Goal: Browse casually: Explore the website without a specific task or goal

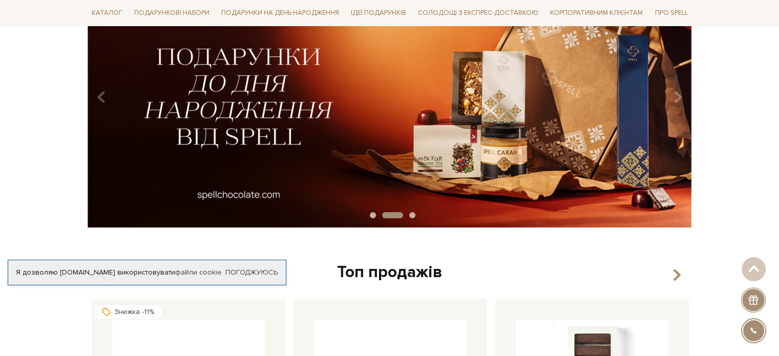
click at [371, 214] on button "Carousel Page 1" at bounding box center [373, 215] width 6 height 6
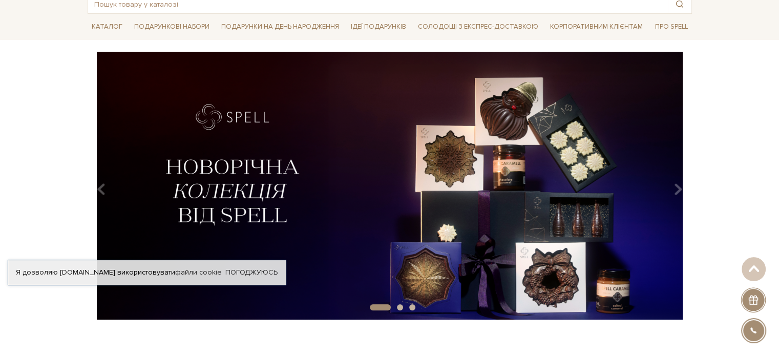
scroll to position [51, 0]
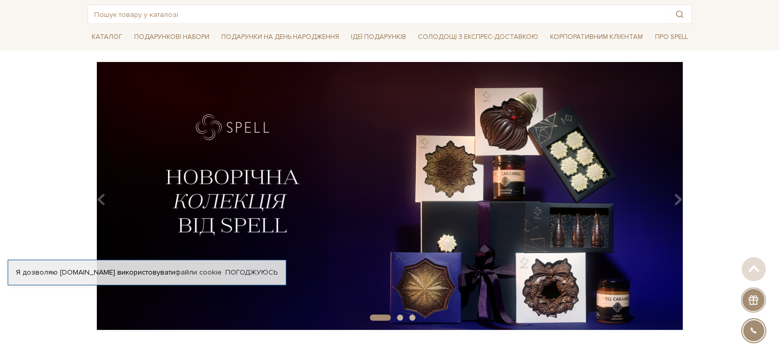
click at [399, 158] on img at bounding box center [390, 196] width 605 height 268
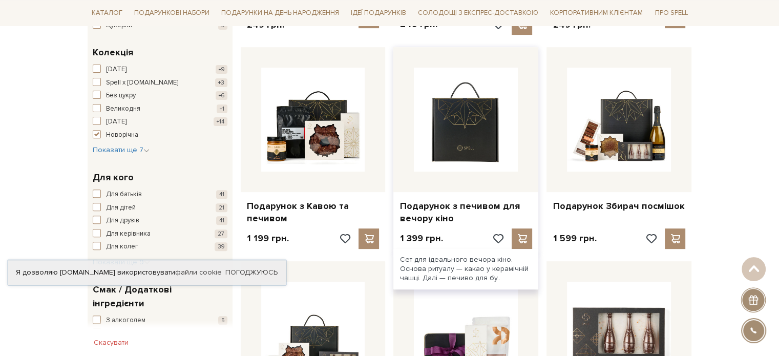
scroll to position [512, 0]
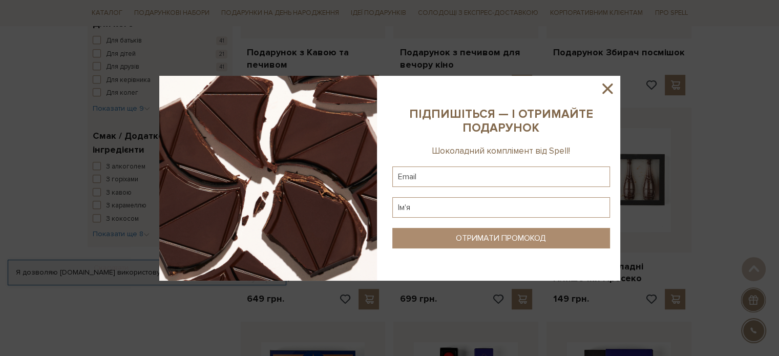
click at [609, 89] on icon at bounding box center [607, 88] width 17 height 17
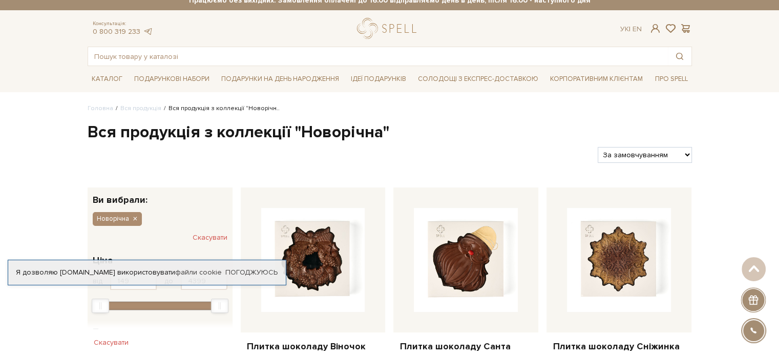
scroll to position [0, 0]
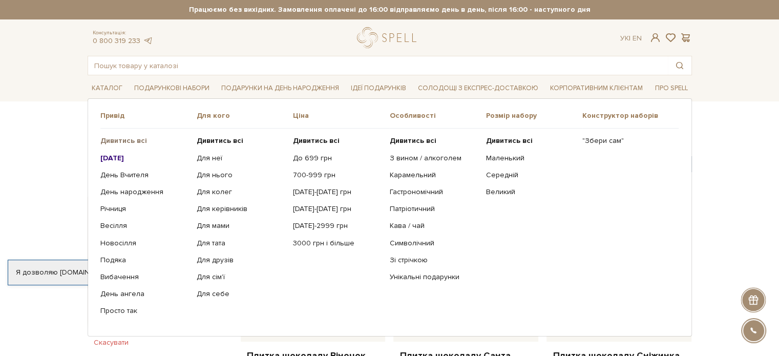
click at [135, 141] on b "Дивитись всі" at bounding box center [123, 140] width 47 height 9
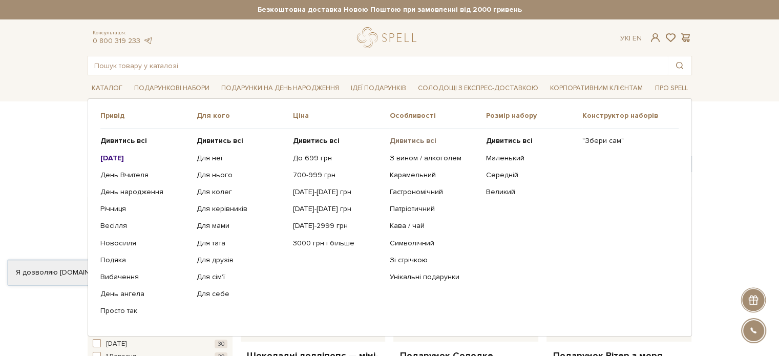
click at [423, 139] on b "Дивитись всі" at bounding box center [412, 140] width 47 height 9
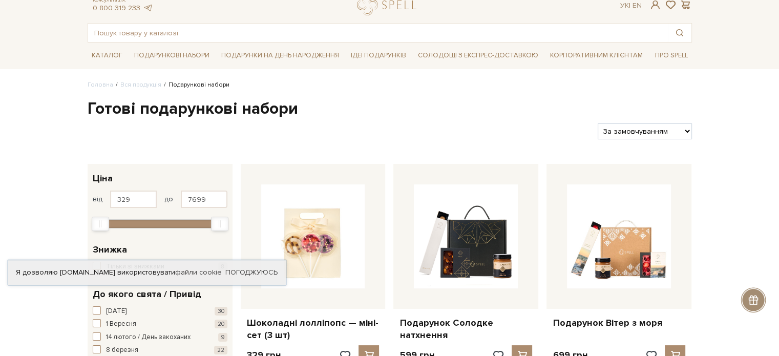
scroll to position [51, 0]
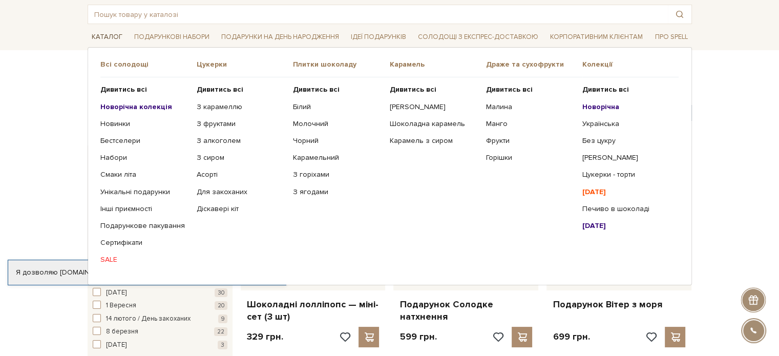
click at [104, 32] on link "Каталог" at bounding box center [107, 37] width 39 height 16
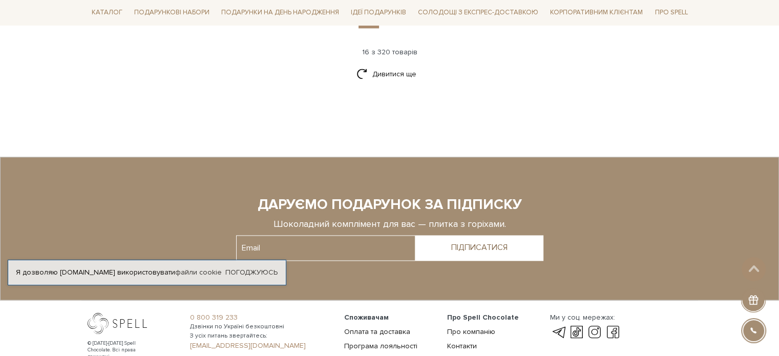
scroll to position [1332, 0]
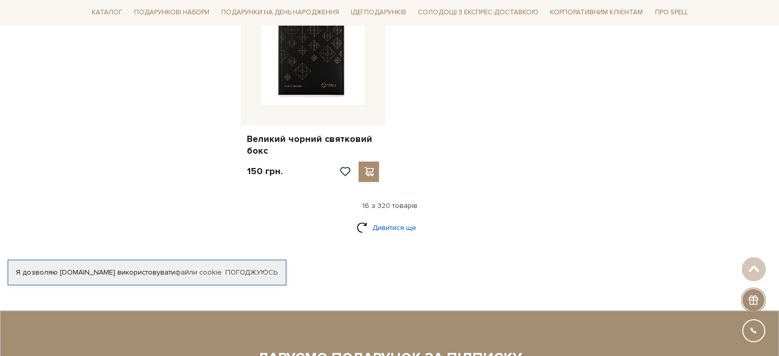
click at [409, 219] on link "Дивитися ще" at bounding box center [390, 228] width 67 height 18
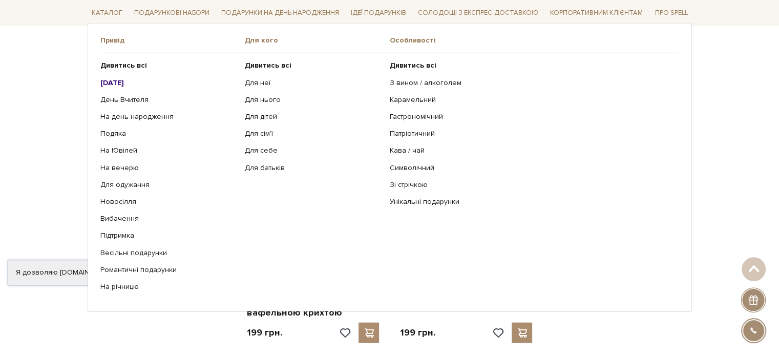
scroll to position [2357, 0]
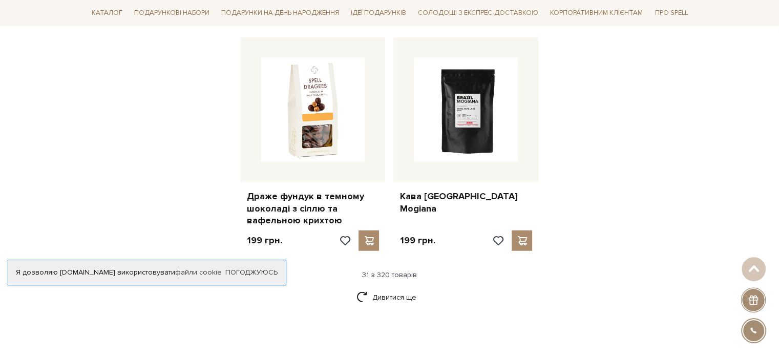
click at [609, 290] on div "Дивитися ще" at bounding box center [390, 304] width 613 height 30
click at [370, 289] on link "Дивитися ще" at bounding box center [390, 298] width 67 height 18
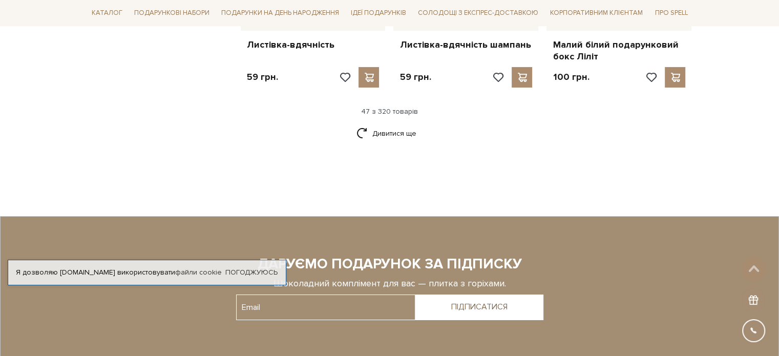
scroll to position [3587, 0]
click at [420, 124] on link "Дивитися ще" at bounding box center [390, 133] width 67 height 18
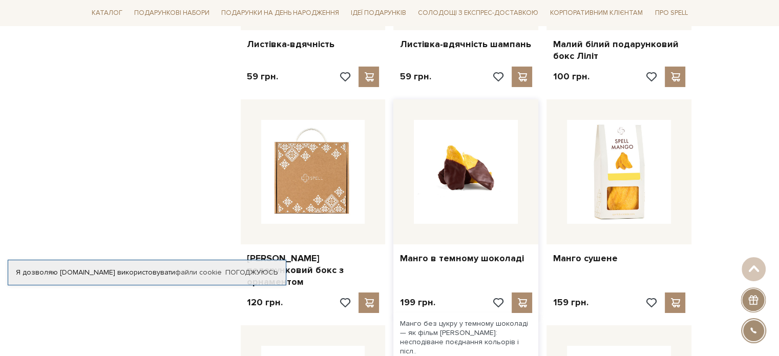
click at [419, 120] on img at bounding box center [466, 172] width 104 height 104
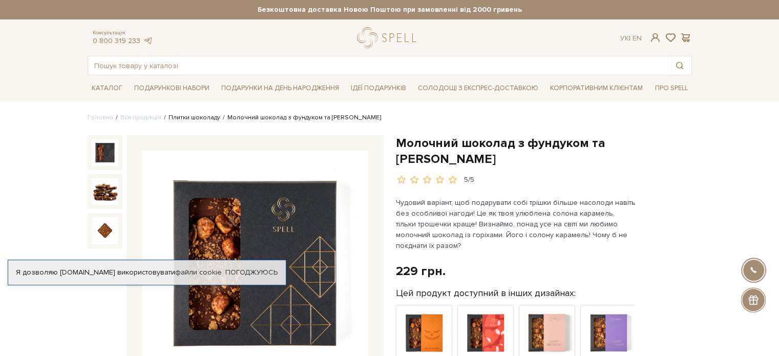
click at [194, 116] on link "Плитки шоколаду" at bounding box center [195, 118] width 52 height 8
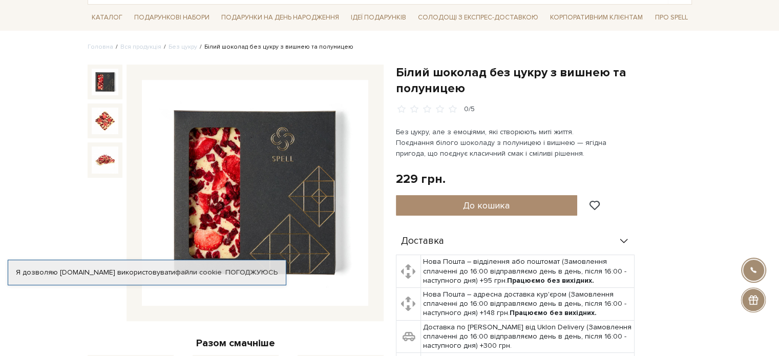
scroll to position [102, 0]
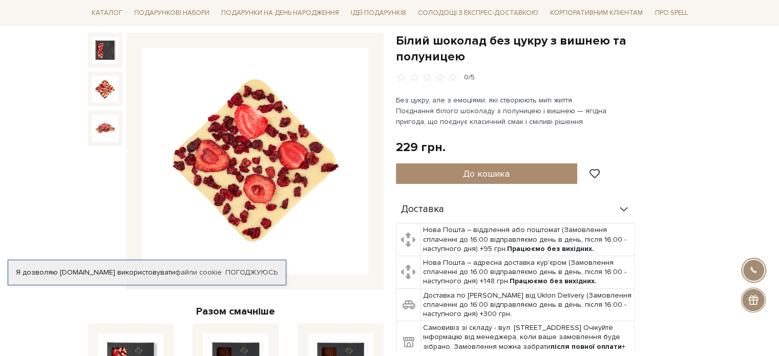
click at [112, 94] on img at bounding box center [105, 89] width 27 height 27
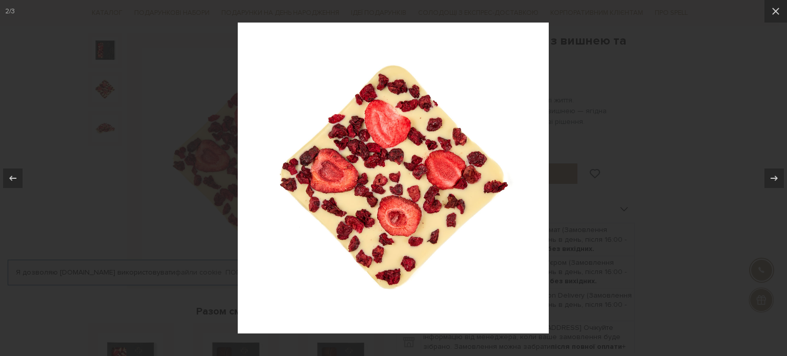
click at [101, 125] on div at bounding box center [393, 178] width 787 height 356
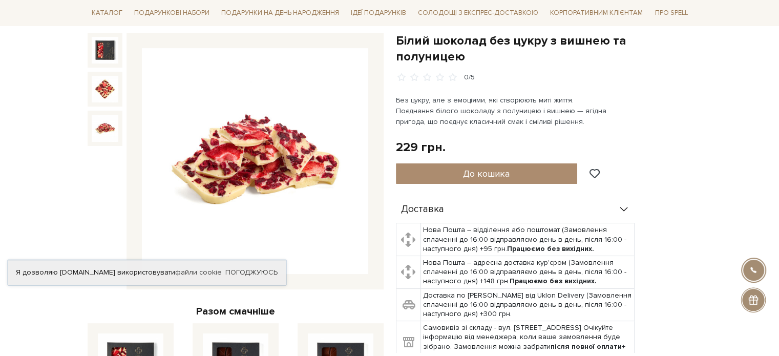
click at [100, 130] on img at bounding box center [105, 128] width 27 height 27
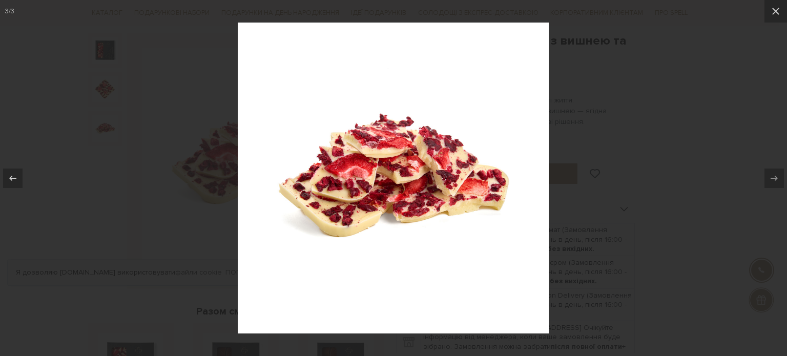
click at [657, 157] on div at bounding box center [393, 178] width 787 height 356
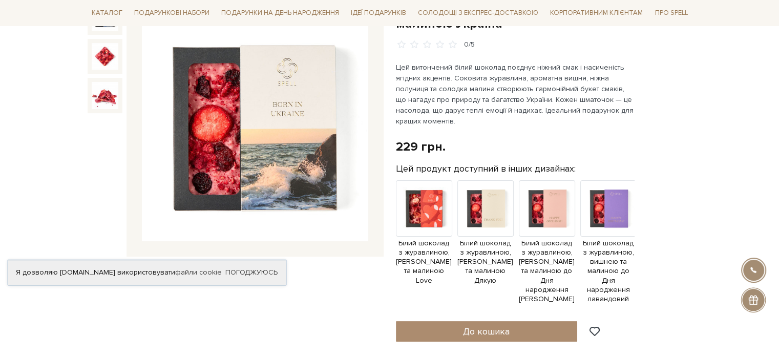
scroll to position [154, 0]
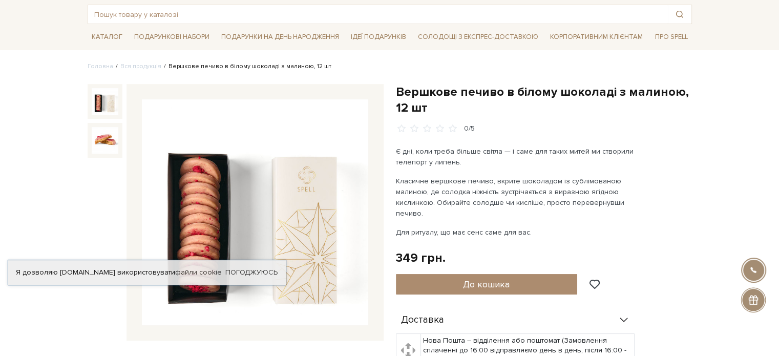
scroll to position [102, 0]
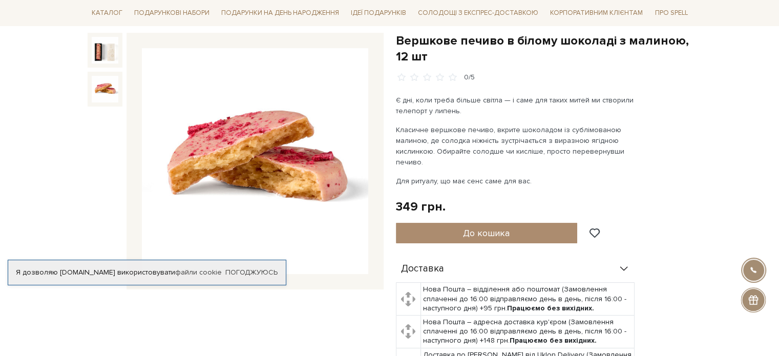
click at [107, 92] on img at bounding box center [105, 89] width 27 height 27
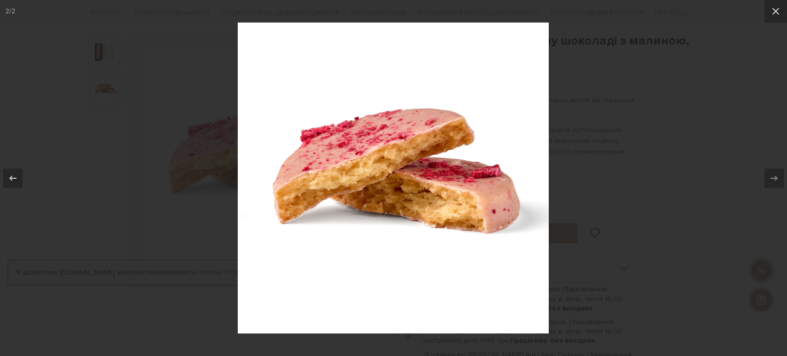
click at [617, 130] on div at bounding box center [393, 178] width 787 height 356
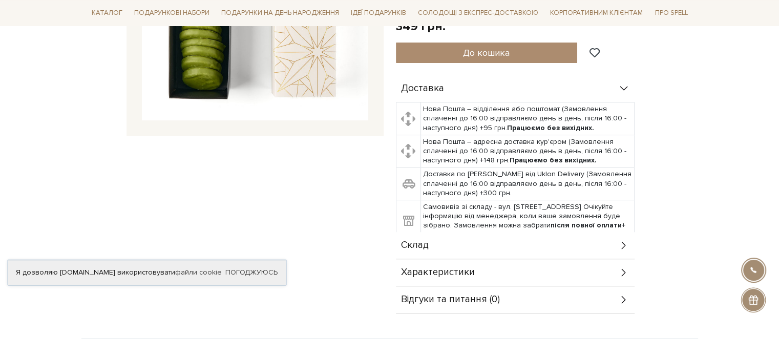
scroll to position [307, 0]
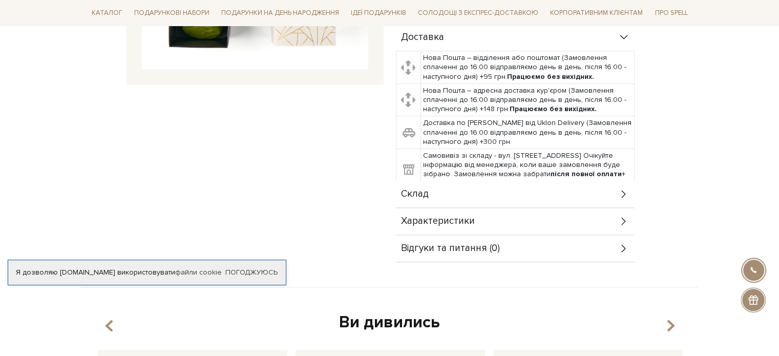
click at [504, 187] on div "Склад" at bounding box center [515, 194] width 239 height 27
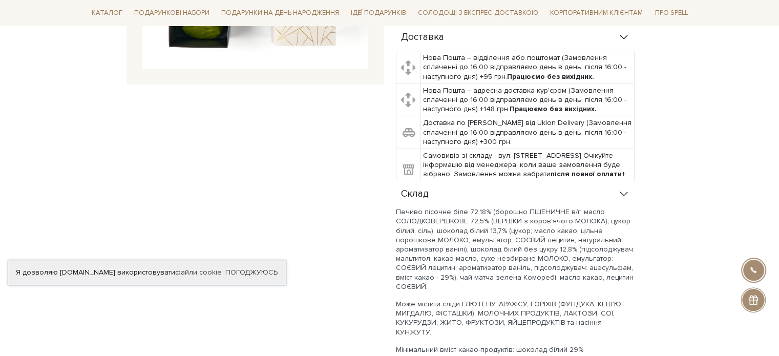
click at [509, 189] on div "Склад" at bounding box center [515, 194] width 239 height 27
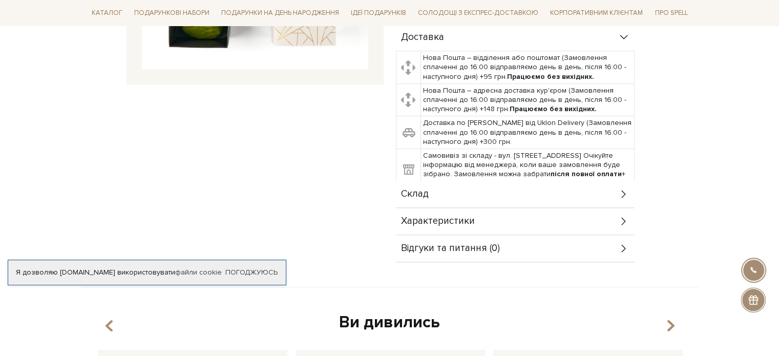
click at [500, 212] on div "Характеристики" at bounding box center [515, 221] width 239 height 27
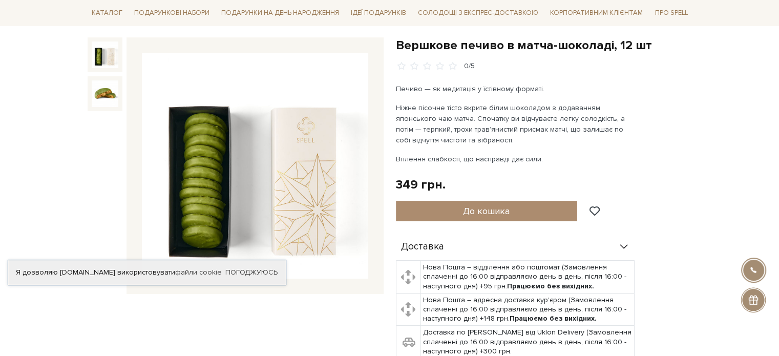
scroll to position [0, 0]
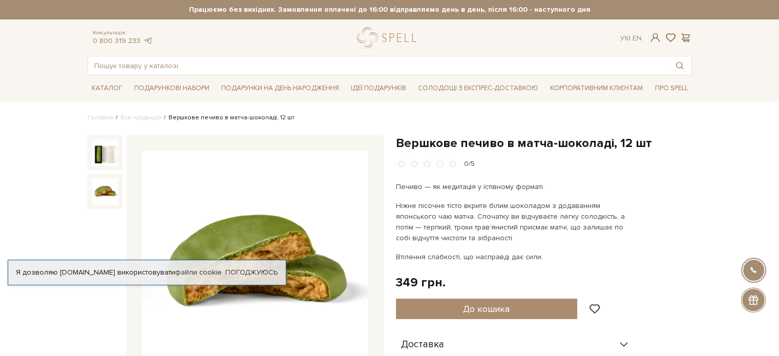
click at [115, 201] on img at bounding box center [105, 191] width 27 height 27
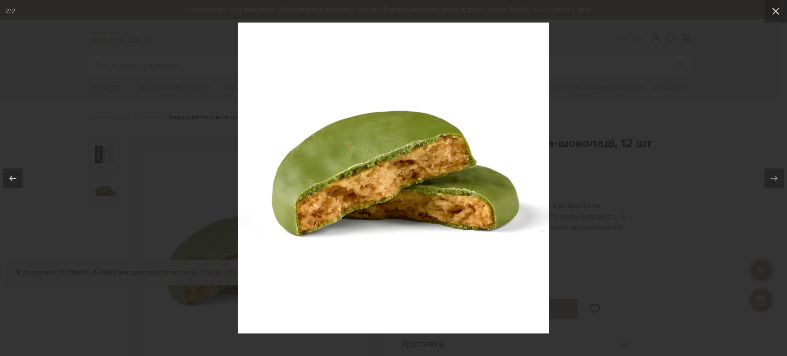
click at [693, 190] on div at bounding box center [393, 178] width 787 height 356
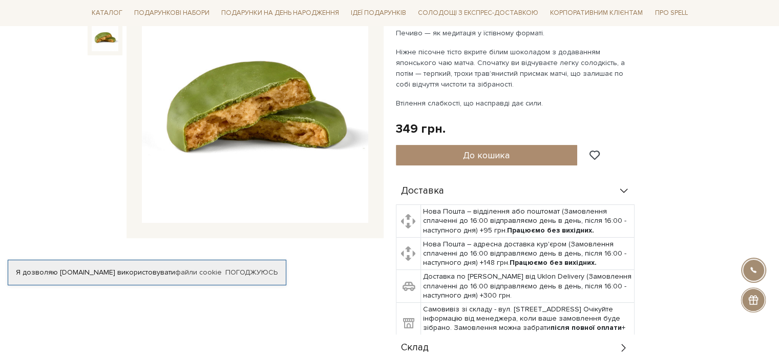
scroll to position [307, 0]
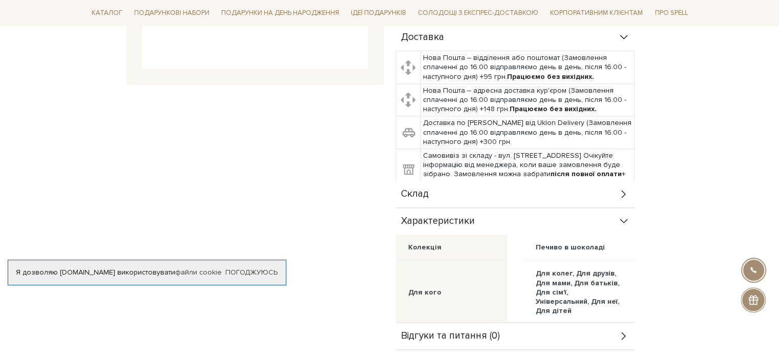
click at [484, 193] on div "Склад" at bounding box center [515, 194] width 239 height 27
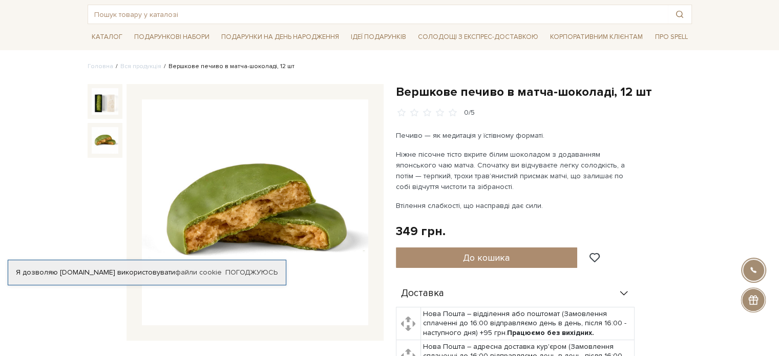
scroll to position [51, 0]
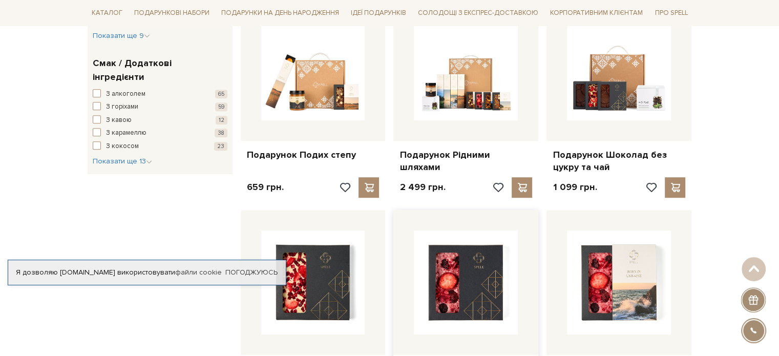
scroll to position [1065, 0]
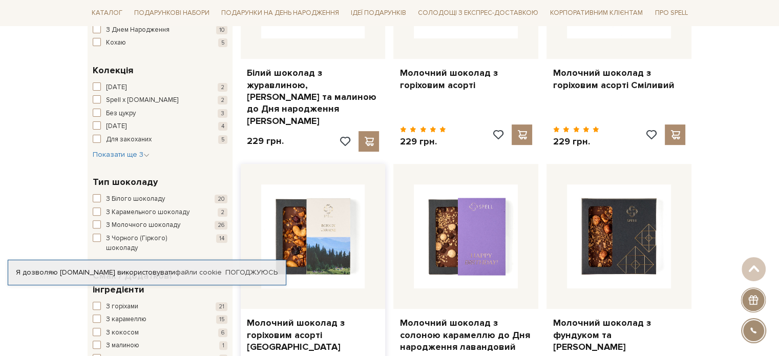
scroll to position [307, 0]
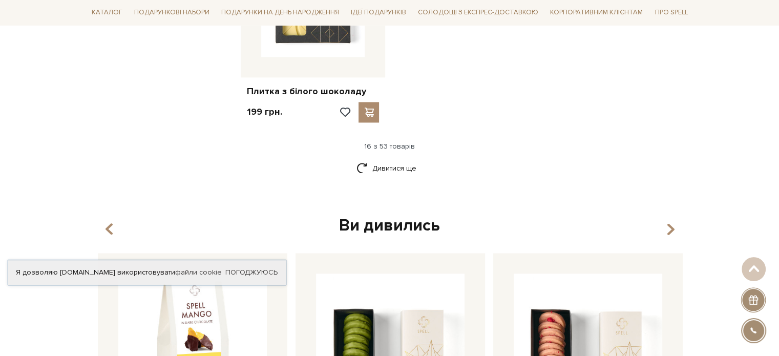
scroll to position [1435, 0]
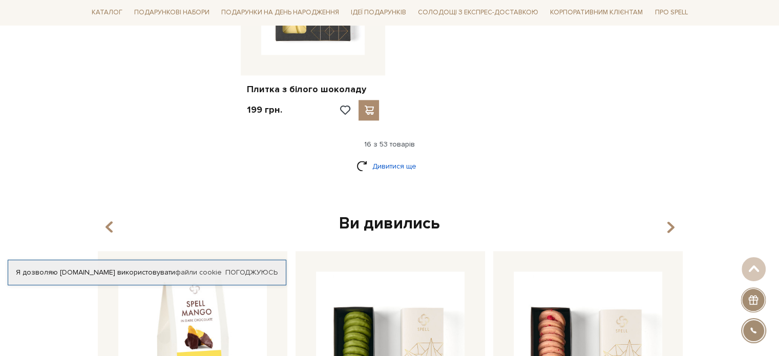
click at [403, 157] on link "Дивитися ще" at bounding box center [390, 166] width 67 height 18
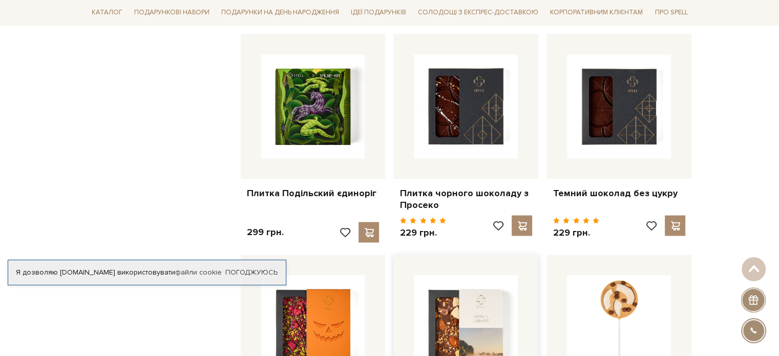
scroll to position [1742, 0]
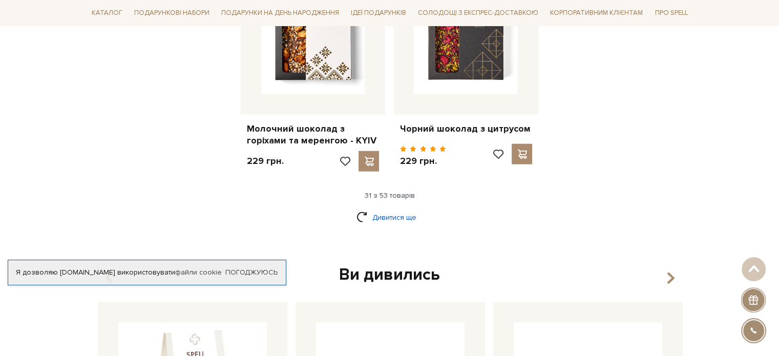
click at [401, 209] on link "Дивитися ще" at bounding box center [390, 218] width 67 height 18
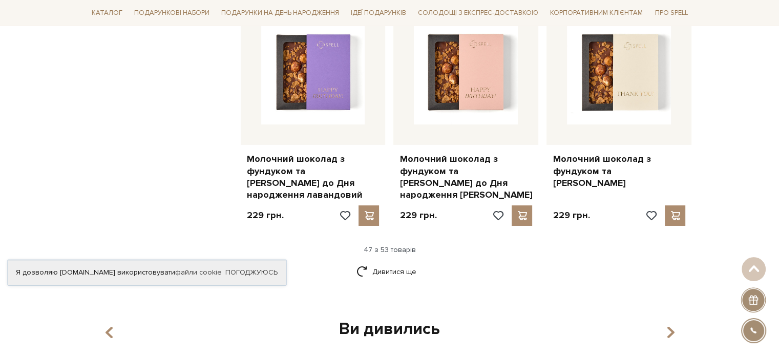
scroll to position [3628, 0]
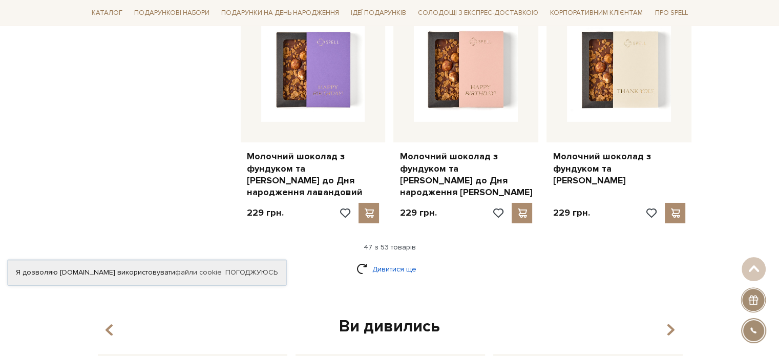
click at [390, 260] on link "Дивитися ще" at bounding box center [390, 269] width 67 height 18
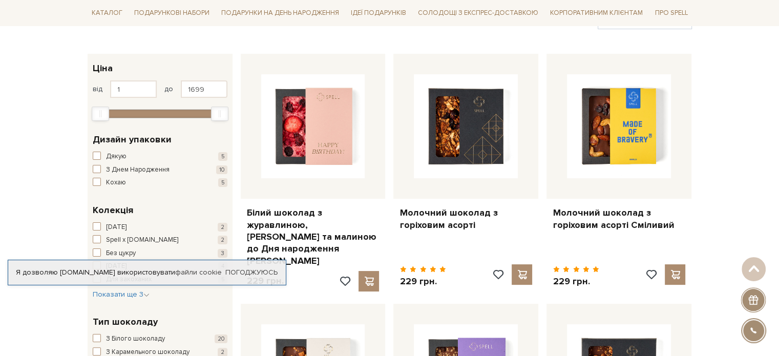
scroll to position [0, 0]
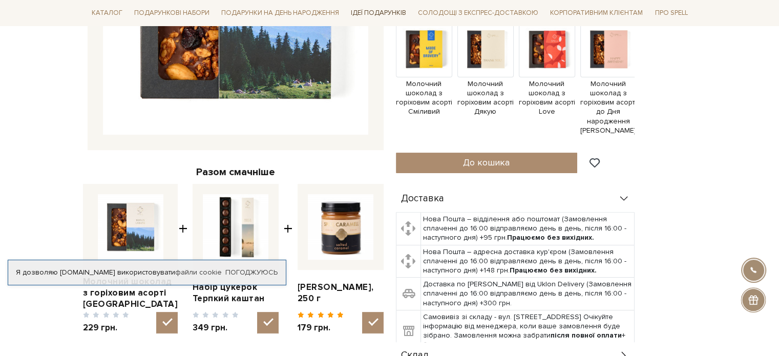
scroll to position [154, 0]
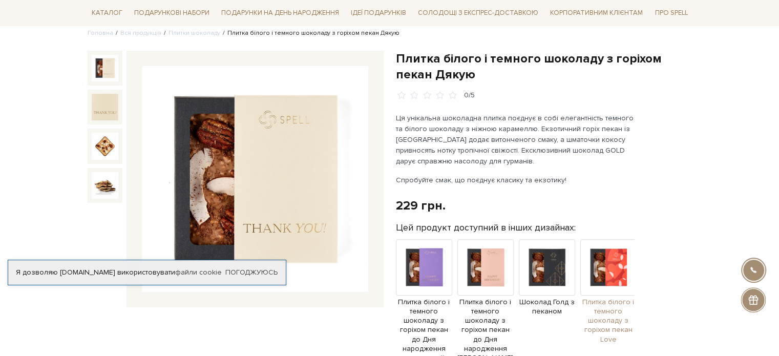
scroll to position [102, 0]
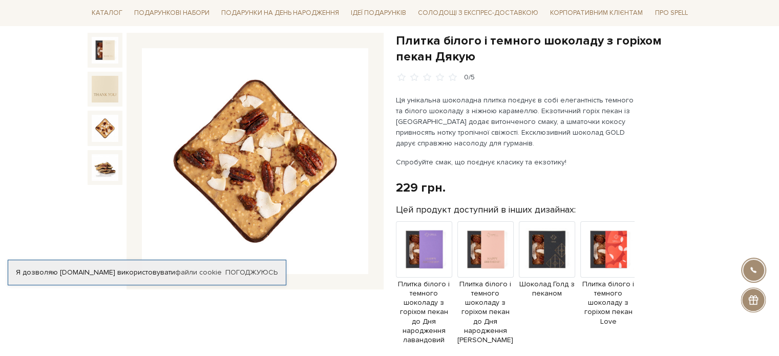
click at [100, 132] on img at bounding box center [105, 128] width 27 height 27
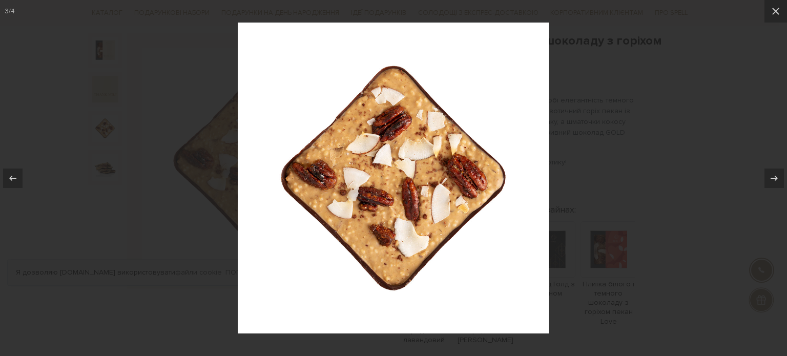
click at [650, 175] on div at bounding box center [393, 178] width 787 height 356
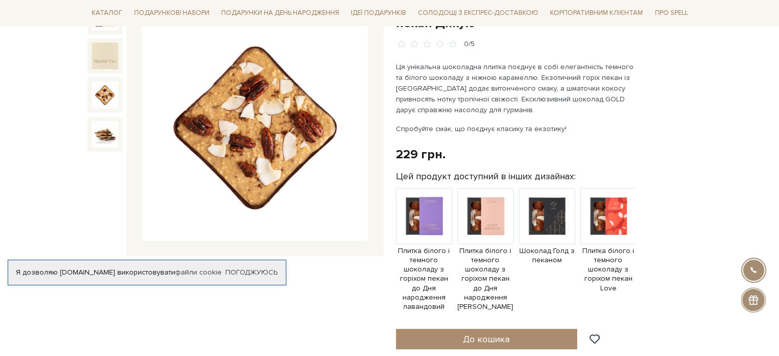
scroll to position [154, 0]
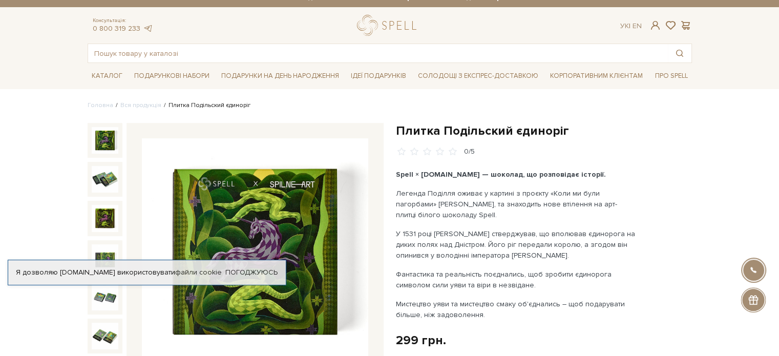
scroll to position [51, 0]
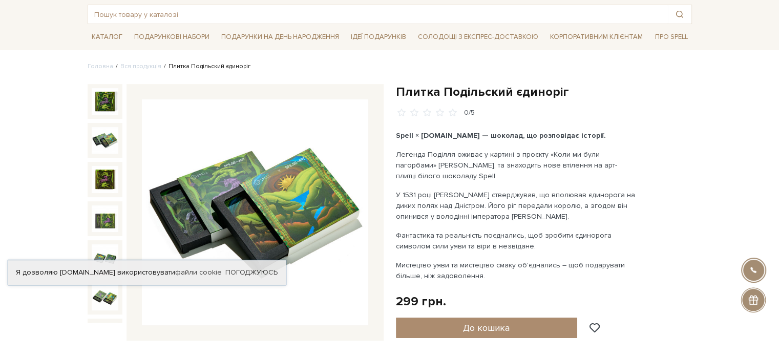
click at [114, 141] on img at bounding box center [105, 140] width 27 height 27
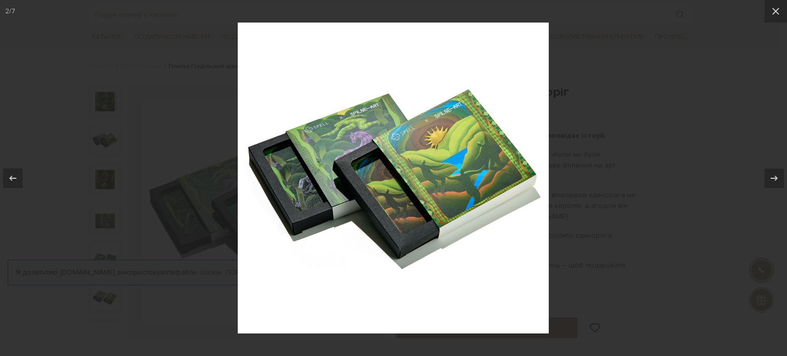
click at [106, 156] on div at bounding box center [393, 178] width 787 height 356
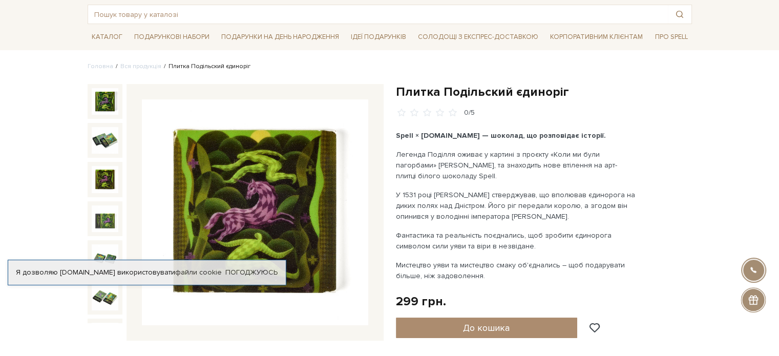
click at [101, 172] on img at bounding box center [105, 179] width 27 height 27
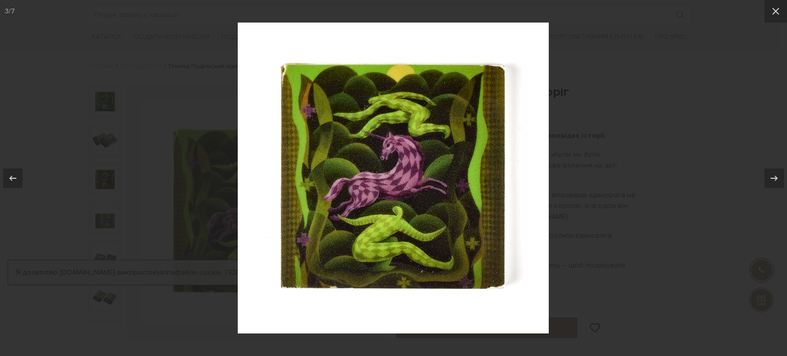
click at [110, 202] on div at bounding box center [393, 178] width 787 height 356
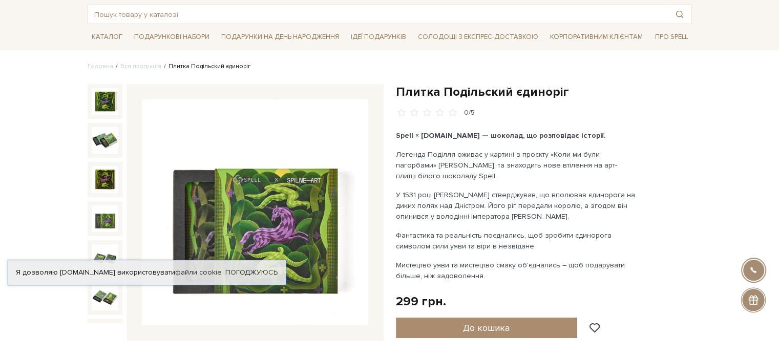
click at [107, 218] on img at bounding box center [105, 218] width 27 height 27
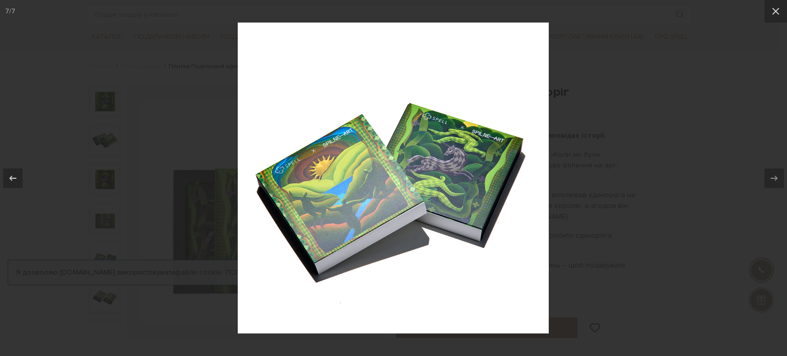
drag, startPoint x: 98, startPoint y: 204, endPoint x: 102, endPoint y: 211, distance: 8.1
click at [98, 204] on div at bounding box center [393, 178] width 787 height 356
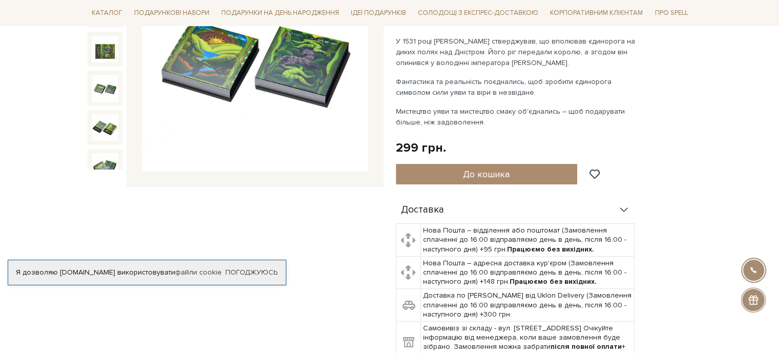
scroll to position [205, 0]
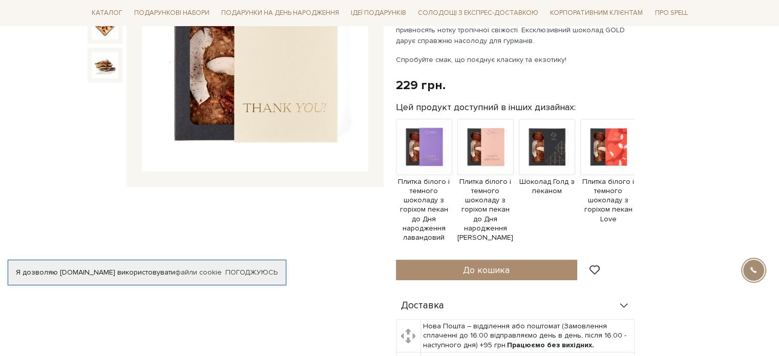
scroll to position [410, 0]
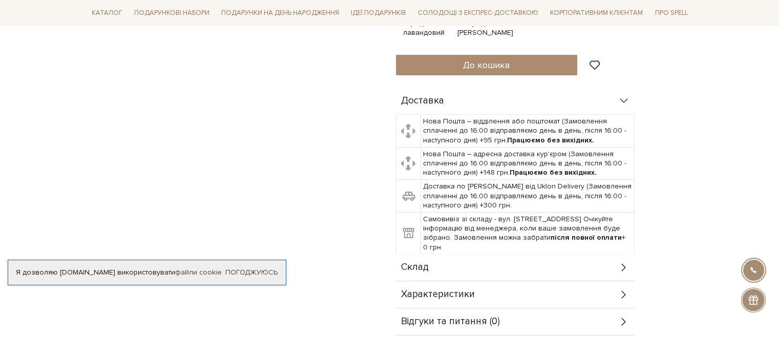
click at [445, 262] on div "Склад" at bounding box center [515, 267] width 239 height 27
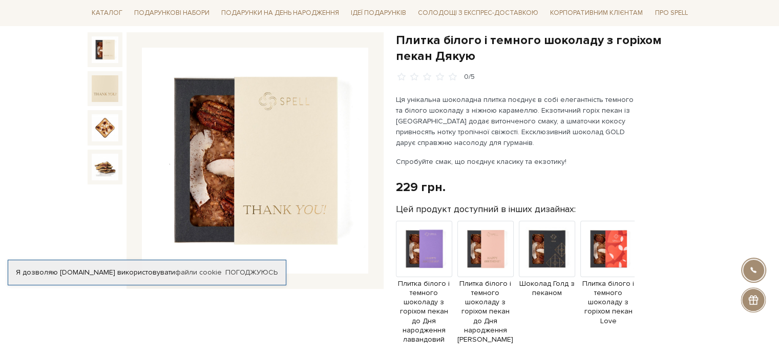
scroll to position [0, 0]
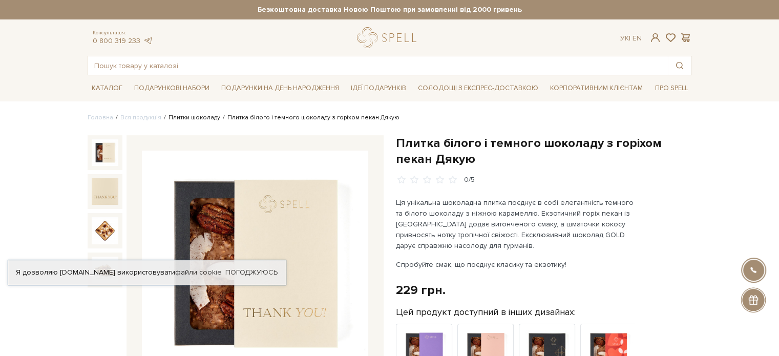
click at [210, 116] on link "Плитки шоколаду" at bounding box center [195, 118] width 52 height 8
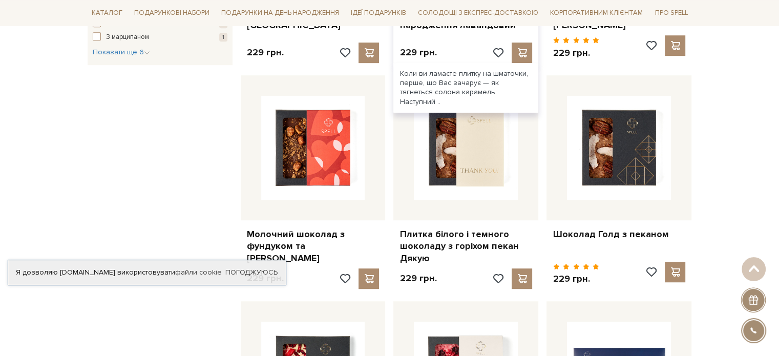
scroll to position [615, 0]
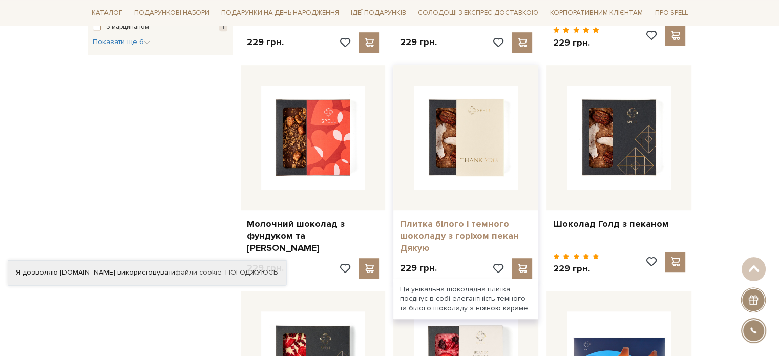
click at [449, 218] on link "Плитка білого і темного шоколаду з горіхом пекан Дякую" at bounding box center [466, 236] width 133 height 36
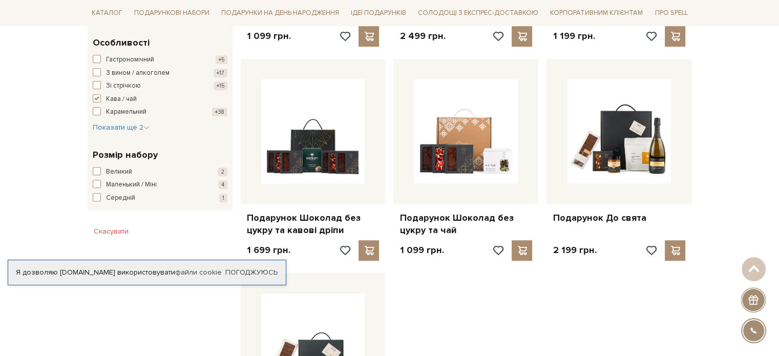
scroll to position [717, 0]
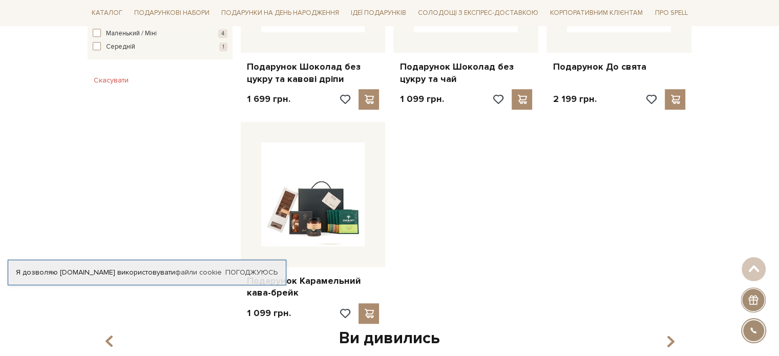
drag, startPoint x: 735, startPoint y: 100, endPoint x: 728, endPoint y: 102, distance: 7.3
click at [734, 102] on div "Головна Вся продукція Подарункові набори Подарункові набори з кавою / чаем Пода…" at bounding box center [389, 31] width 779 height 1270
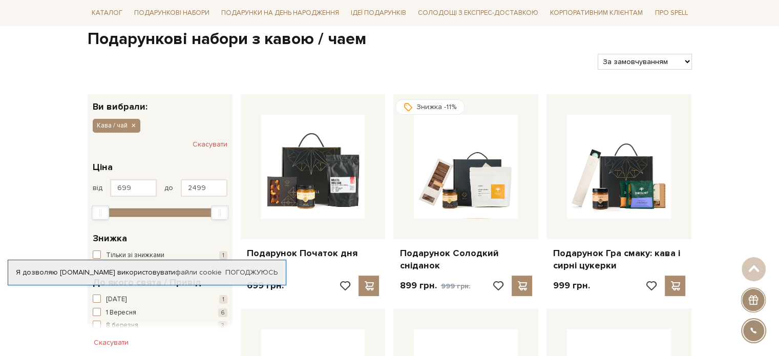
scroll to position [0, 0]
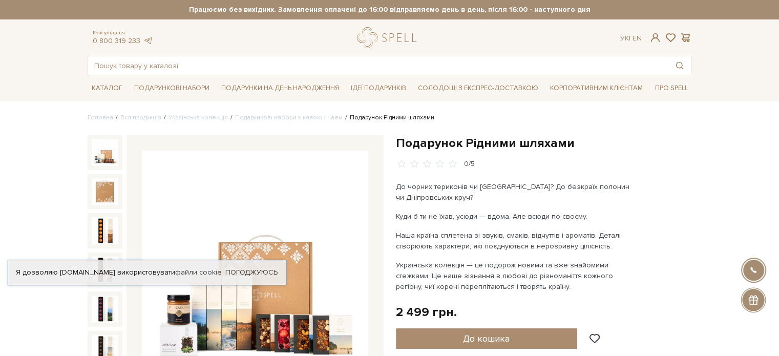
click at [170, 270] on div "Я дозволяю [DOMAIN_NAME] використовувати файли cookie" at bounding box center [147, 272] width 278 height 9
click at [263, 269] on link "Погоджуюсь" at bounding box center [251, 272] width 52 height 9
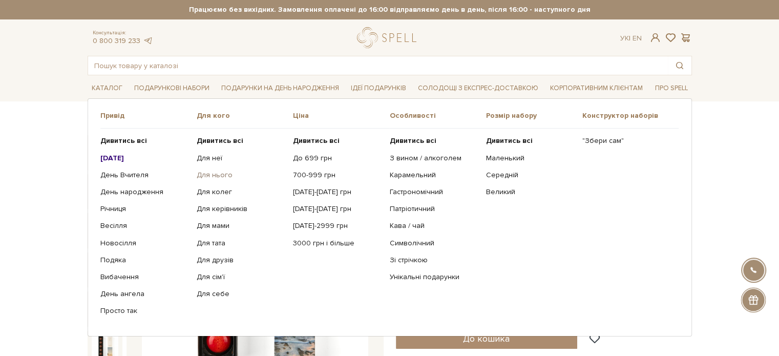
click at [216, 172] on link "Для нього" at bounding box center [241, 175] width 89 height 9
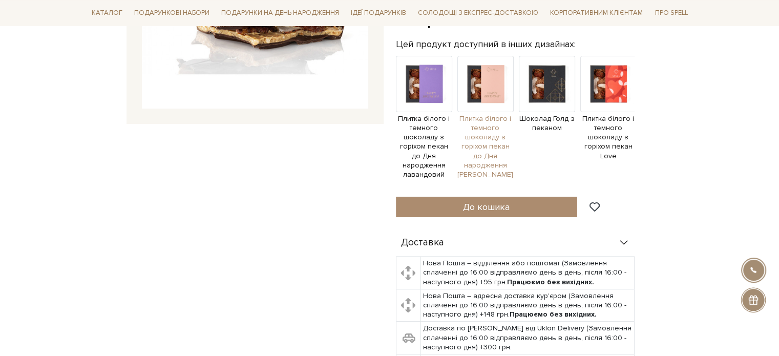
scroll to position [51, 0]
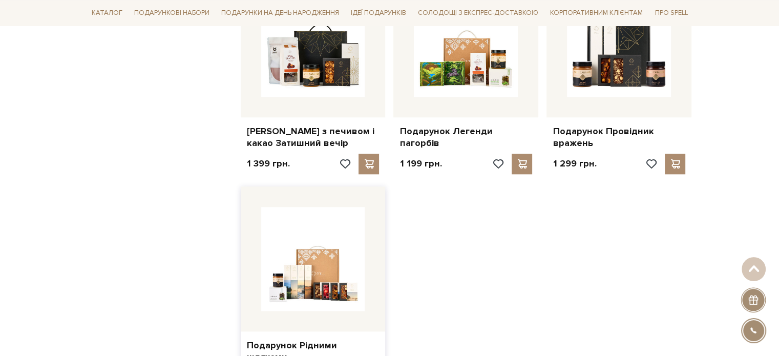
scroll to position [1230, 0]
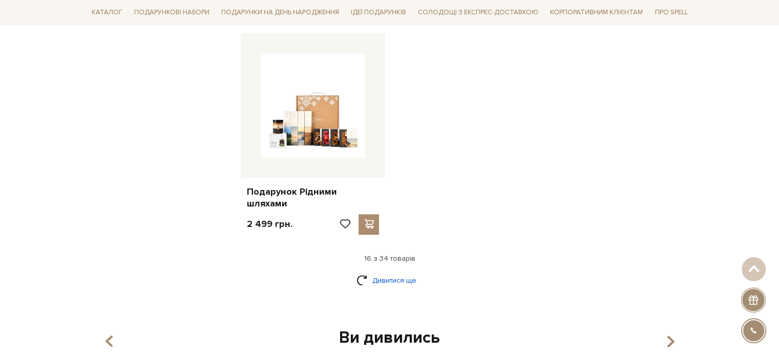
click at [395, 272] on link "Дивитися ще" at bounding box center [390, 281] width 67 height 18
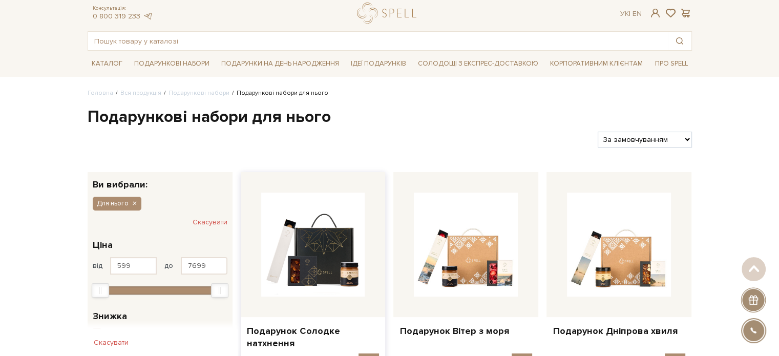
scroll to position [0, 0]
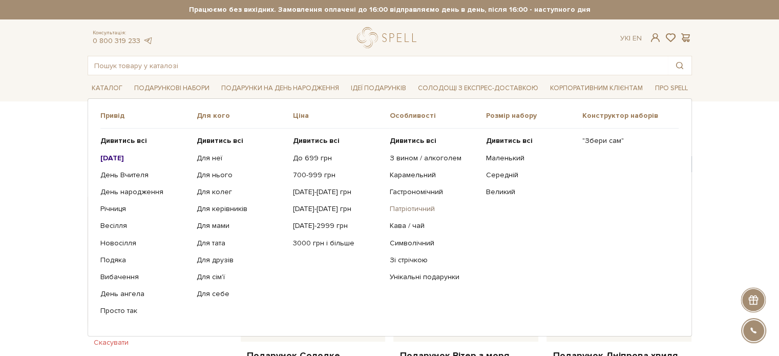
click at [414, 206] on link "Патріотичний" at bounding box center [433, 208] width 89 height 9
click at [127, 190] on link "День народження" at bounding box center [144, 192] width 89 height 9
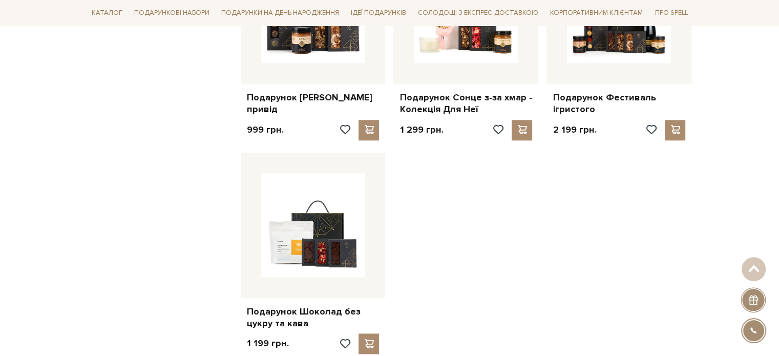
scroll to position [1230, 0]
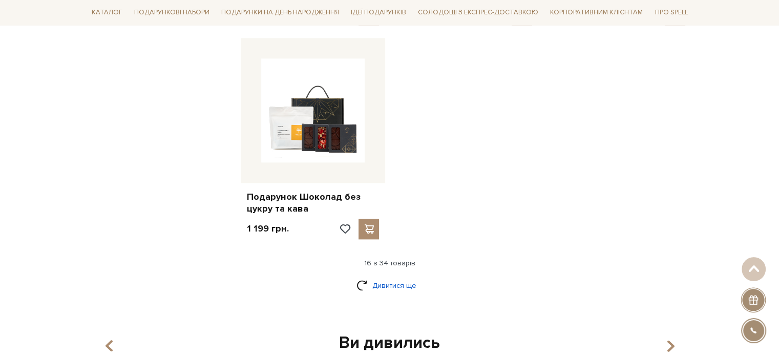
click at [405, 278] on link "Дивитися ще" at bounding box center [390, 286] width 67 height 18
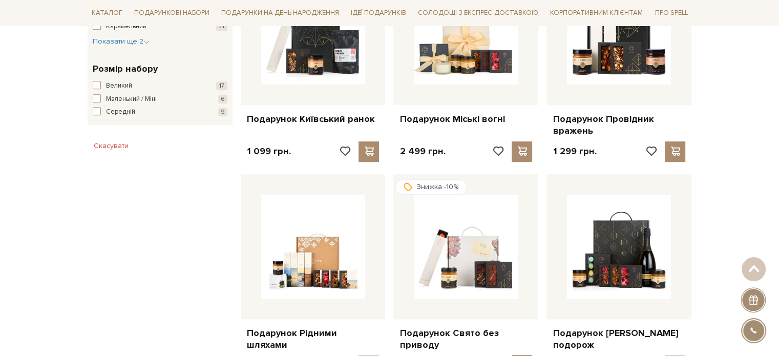
scroll to position [666, 0]
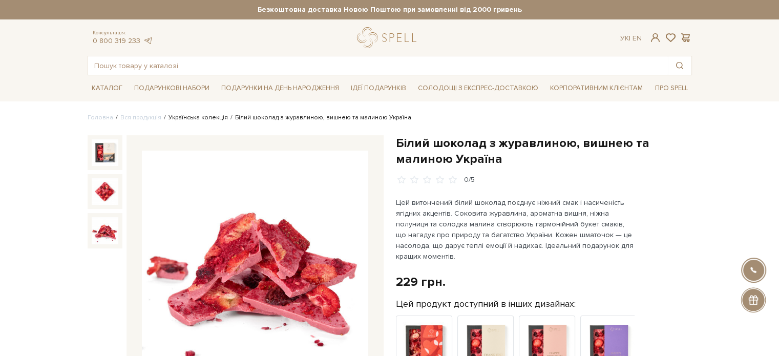
click at [191, 118] on link "Українська колекція" at bounding box center [198, 118] width 59 height 8
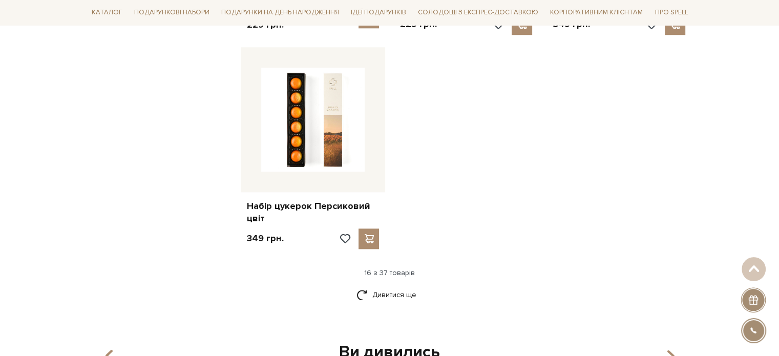
scroll to position [1281, 0]
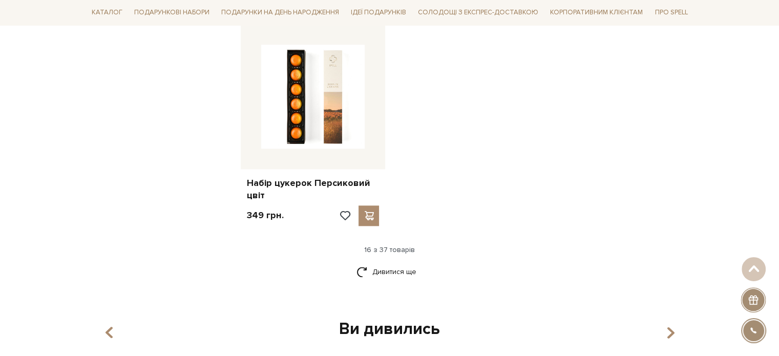
click at [406, 245] on div "16 з 37 товарів" at bounding box center [390, 249] width 613 height 9
click at [400, 263] on link "Дивитися ще" at bounding box center [390, 272] width 67 height 18
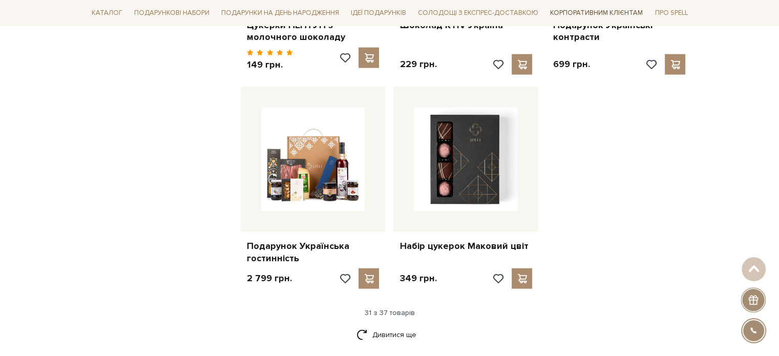
scroll to position [2306, 0]
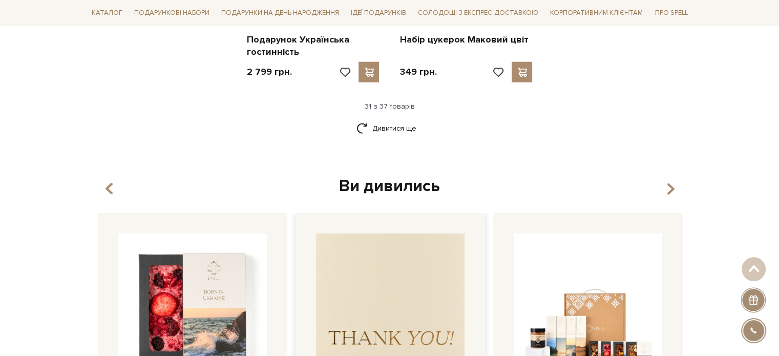
scroll to position [2511, 0]
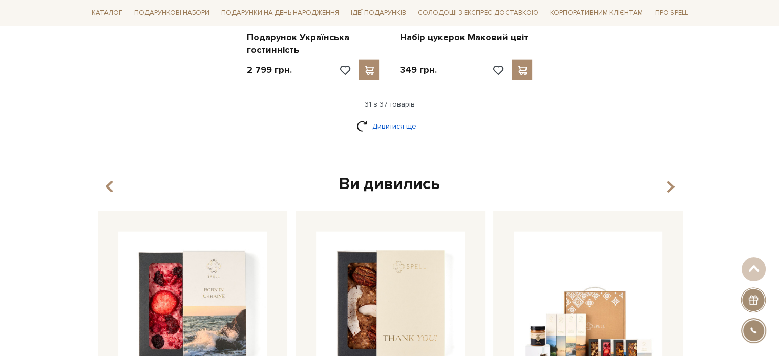
click at [408, 117] on link "Дивитися ще" at bounding box center [390, 126] width 67 height 18
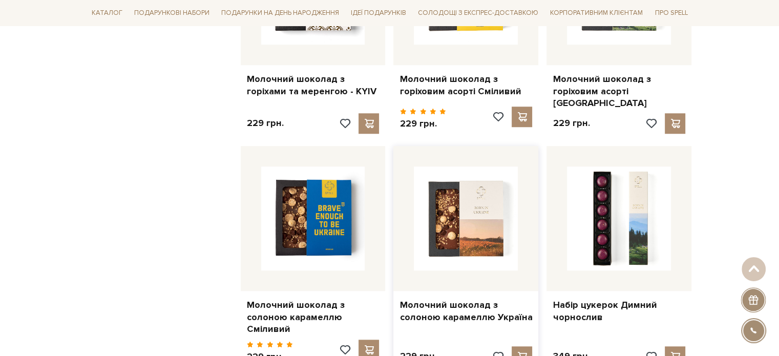
scroll to position [926, 0]
drag, startPoint x: 320, startPoint y: 303, endPoint x: 158, endPoint y: 262, distance: 167.0
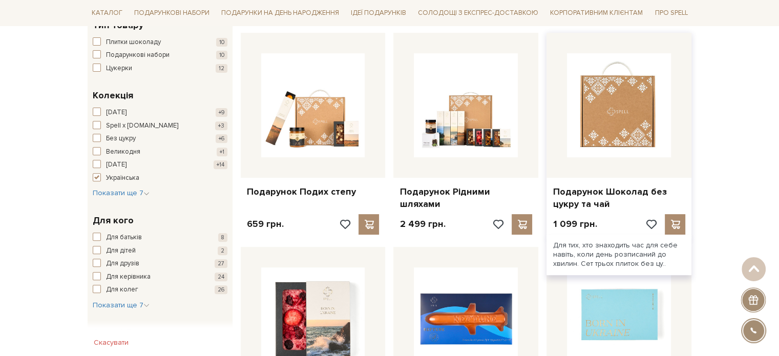
scroll to position [158, 0]
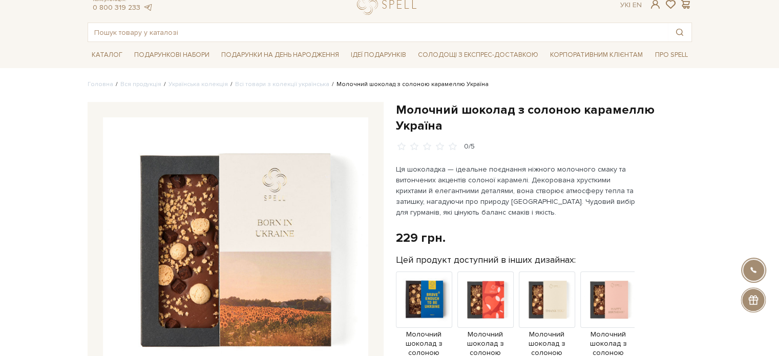
scroll to position [51, 0]
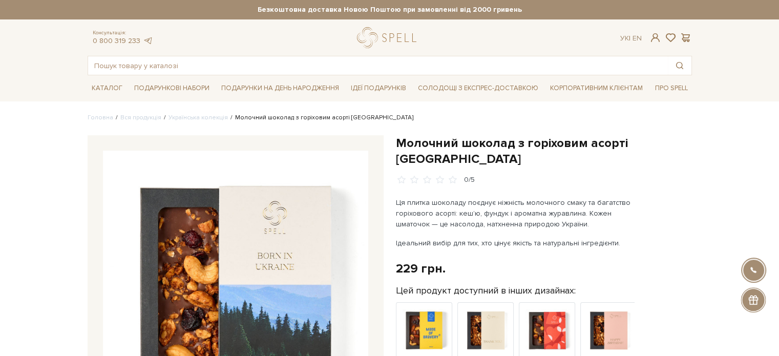
scroll to position [51, 0]
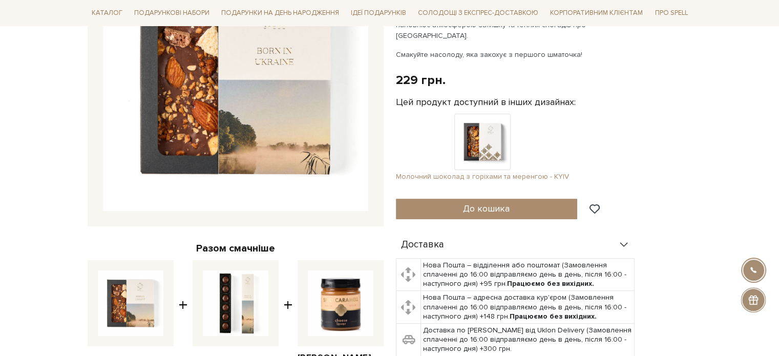
scroll to position [51, 0]
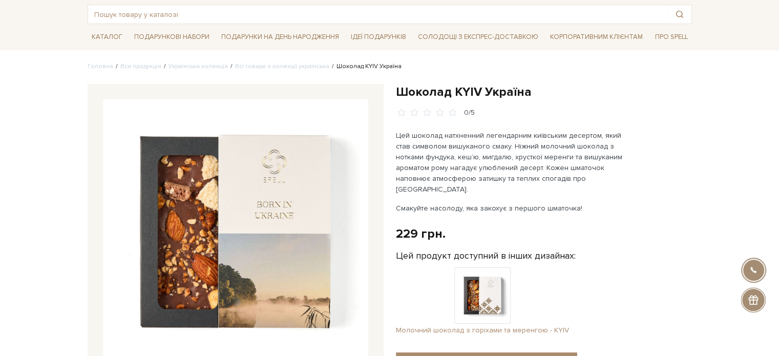
click at [489, 293] on img at bounding box center [483, 295] width 56 height 56
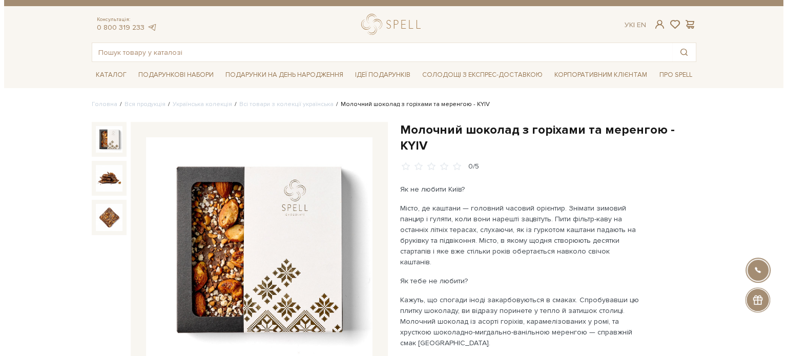
scroll to position [51, 0]
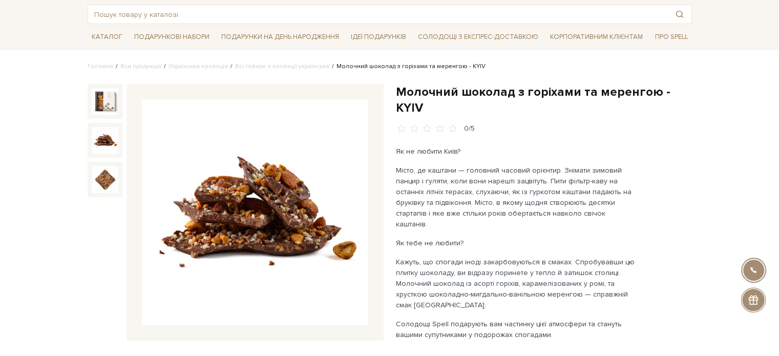
click at [107, 141] on img at bounding box center [105, 140] width 27 height 27
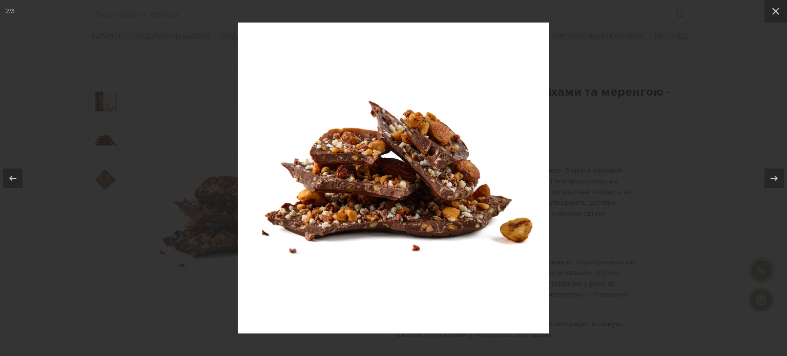
click at [632, 161] on div at bounding box center [393, 178] width 787 height 356
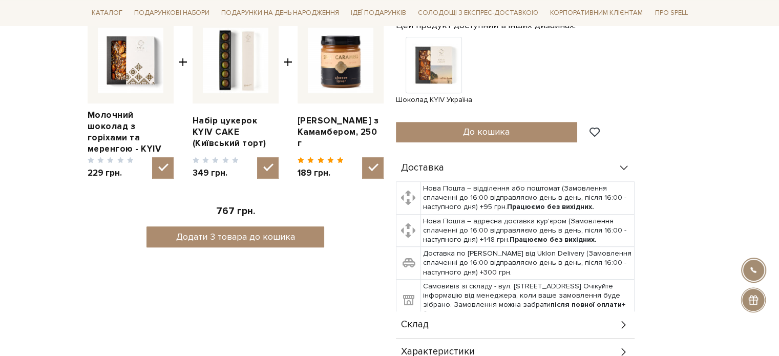
scroll to position [410, 0]
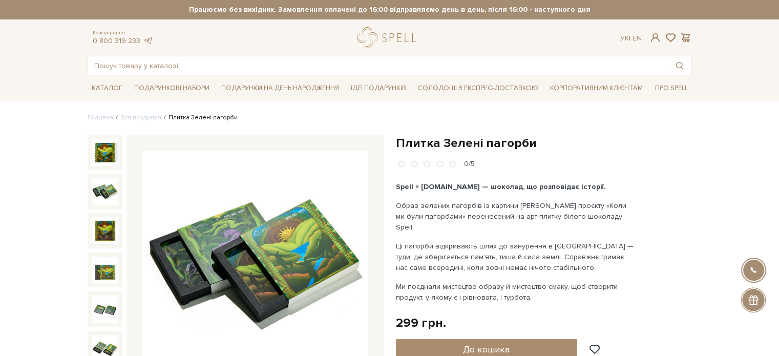
click at [97, 187] on img at bounding box center [105, 191] width 27 height 27
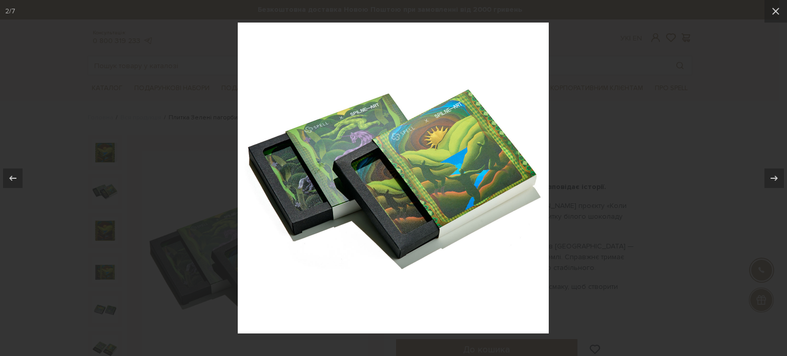
click at [596, 159] on div at bounding box center [393, 178] width 787 height 356
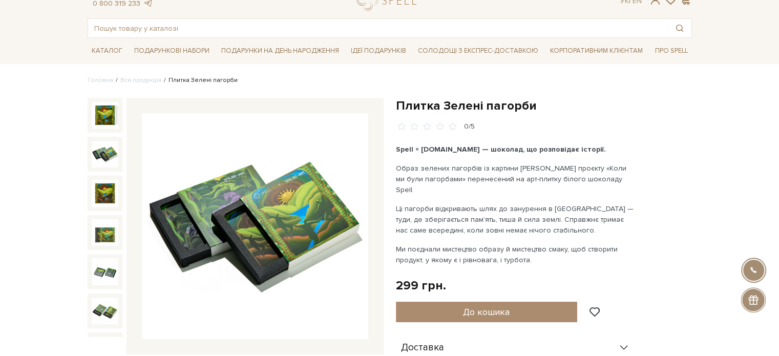
scroll to position [102, 0]
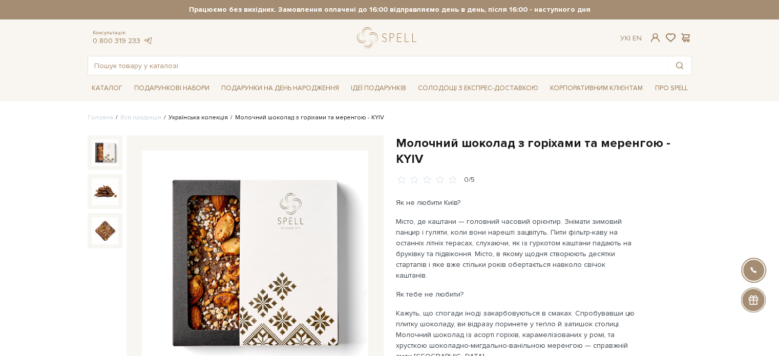
click at [209, 116] on link "Українська колекція" at bounding box center [198, 118] width 59 height 8
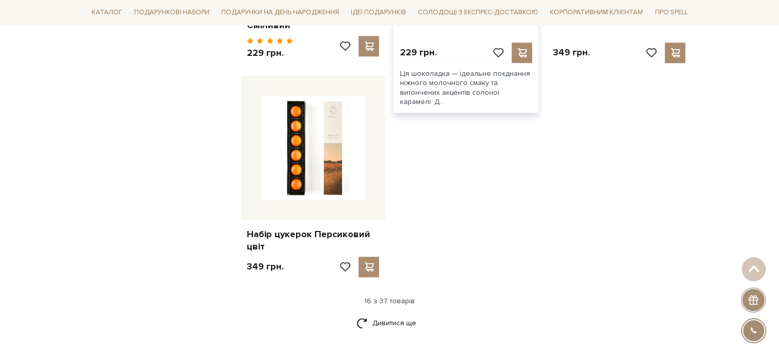
scroll to position [1384, 0]
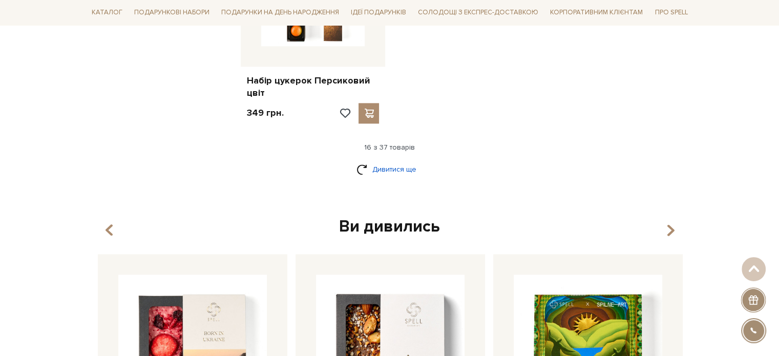
click at [394, 161] on link "Дивитися ще" at bounding box center [390, 169] width 67 height 18
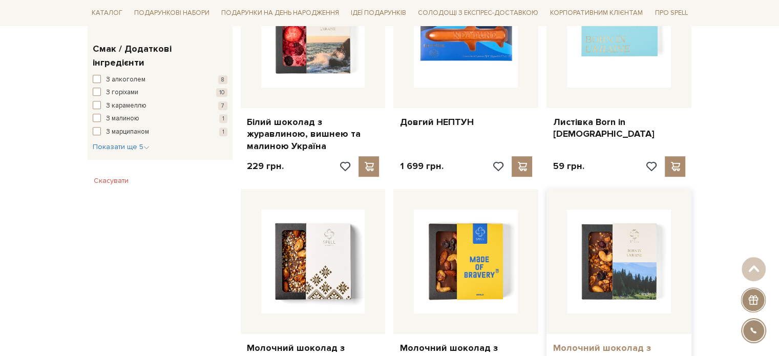
scroll to position [717, 0]
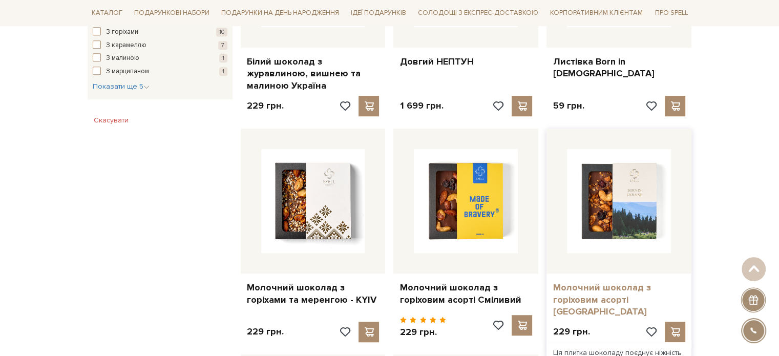
click at [599, 297] on link "Молочний шоколад з горіховим асорті [GEOGRAPHIC_DATA]" at bounding box center [619, 300] width 133 height 36
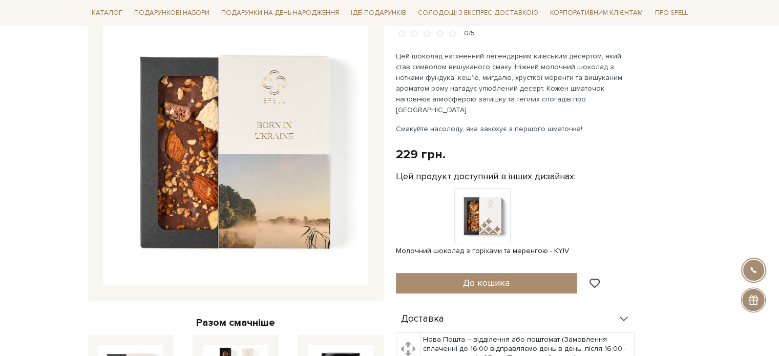
scroll to position [102, 0]
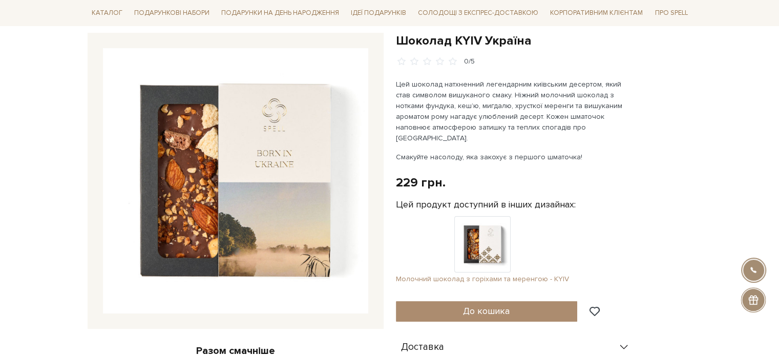
click at [478, 233] on img at bounding box center [483, 244] width 56 height 56
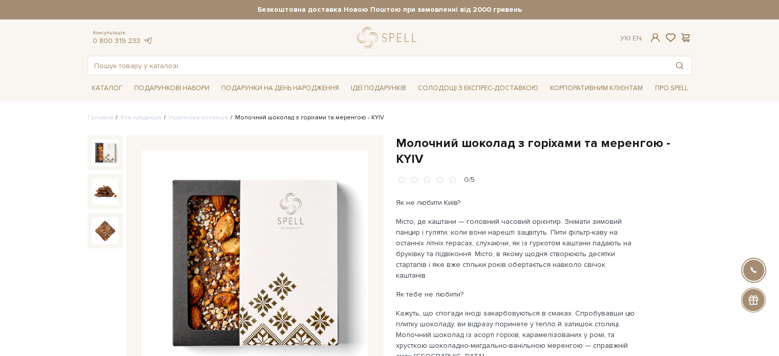
drag, startPoint x: 377, startPoint y: 2, endPoint x: 381, endPoint y: 243, distance: 241.9
click at [381, 243] on div at bounding box center [255, 263] width 257 height 257
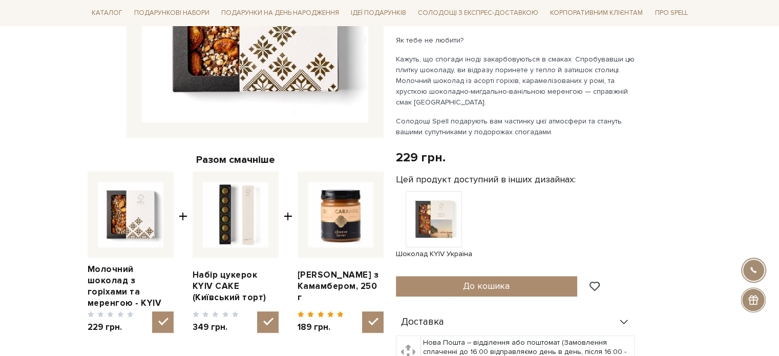
scroll to position [256, 0]
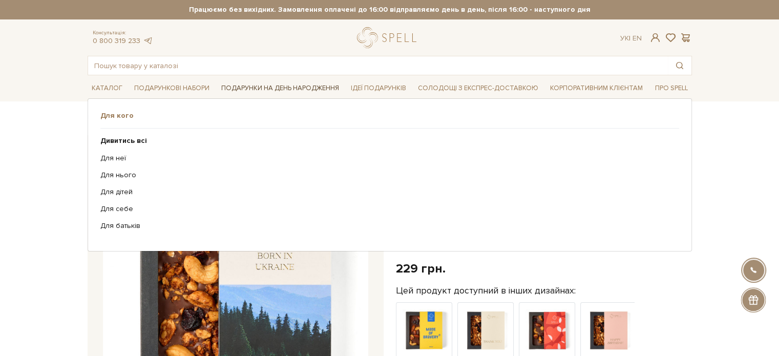
click at [266, 90] on link "Подарунки на День народження" at bounding box center [280, 88] width 126 height 16
